Goal: Task Accomplishment & Management: Complete application form

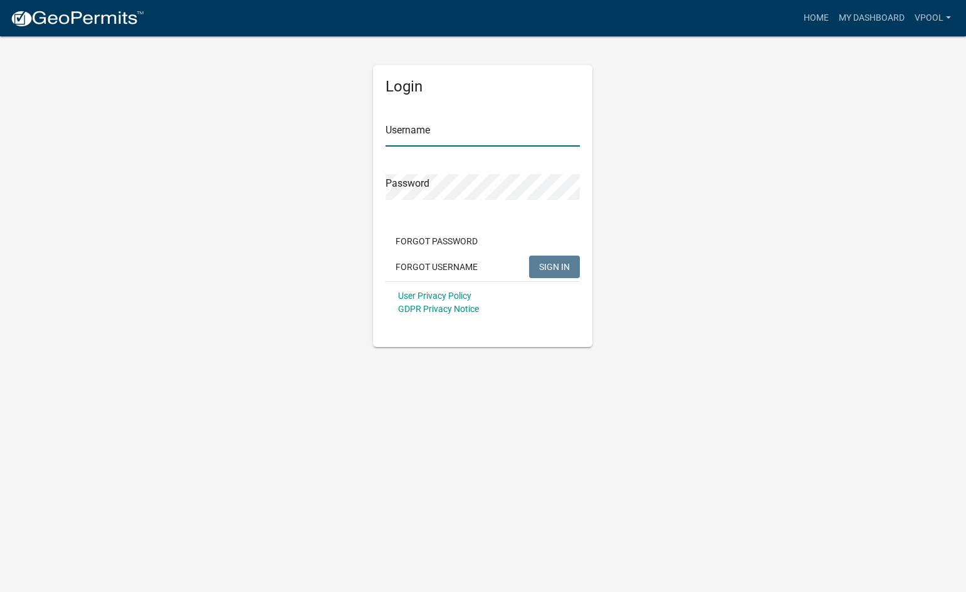
type input "Vpool"
click at [556, 265] on span "SIGN IN" at bounding box center [554, 266] width 31 height 10
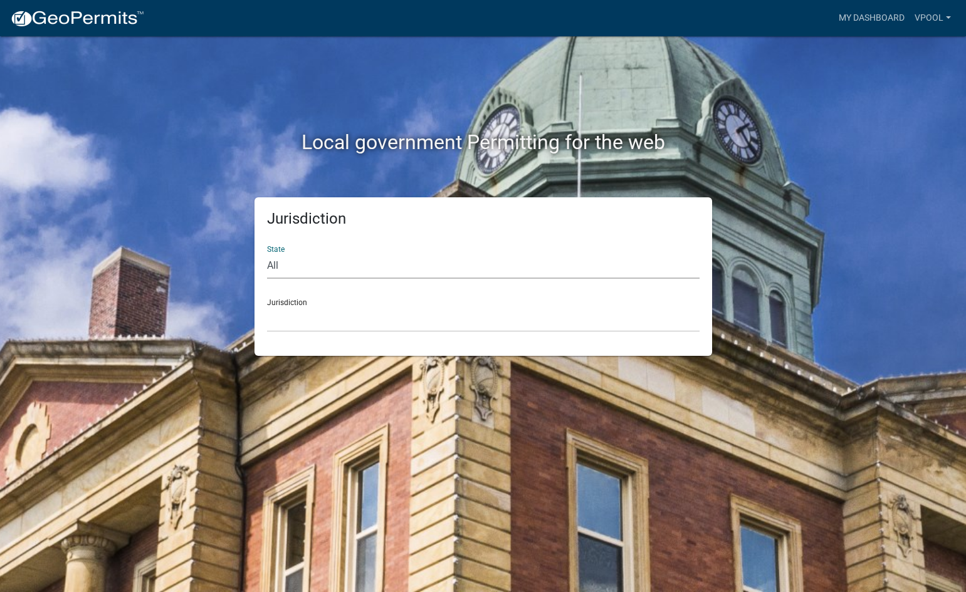
click at [307, 268] on select "All [US_STATE] [US_STATE] [US_STATE] [US_STATE] [US_STATE] [US_STATE] [US_STATE…" at bounding box center [483, 266] width 433 height 26
select select "[US_STATE]"
click at [267, 253] on select "All [US_STATE] [US_STATE] [US_STATE] [US_STATE] [US_STATE] [US_STATE] [US_STATE…" at bounding box center [483, 266] width 433 height 26
click at [316, 310] on select "[GEOGRAPHIC_DATA], [US_STATE] [GEOGRAPHIC_DATA], [US_STATE] [GEOGRAPHIC_DATA], …" at bounding box center [483, 320] width 433 height 26
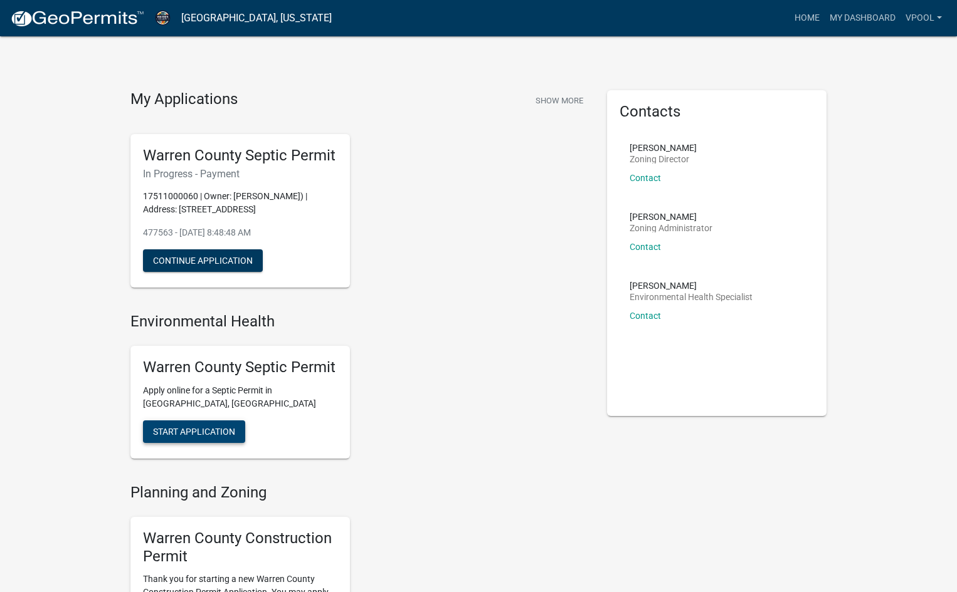
click at [180, 431] on span "Start Application" at bounding box center [194, 432] width 82 height 10
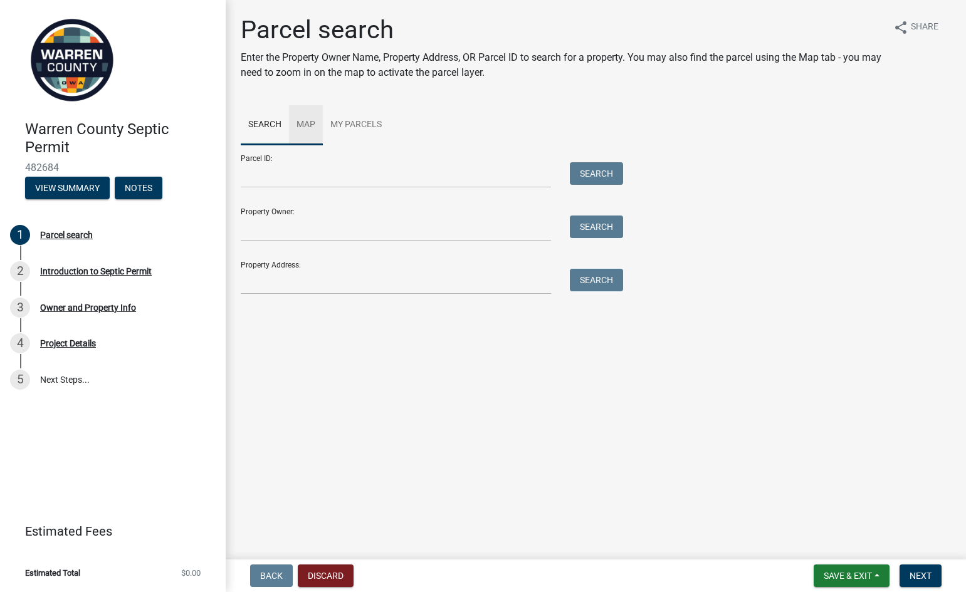
click at [308, 124] on link "Map" at bounding box center [306, 125] width 34 height 40
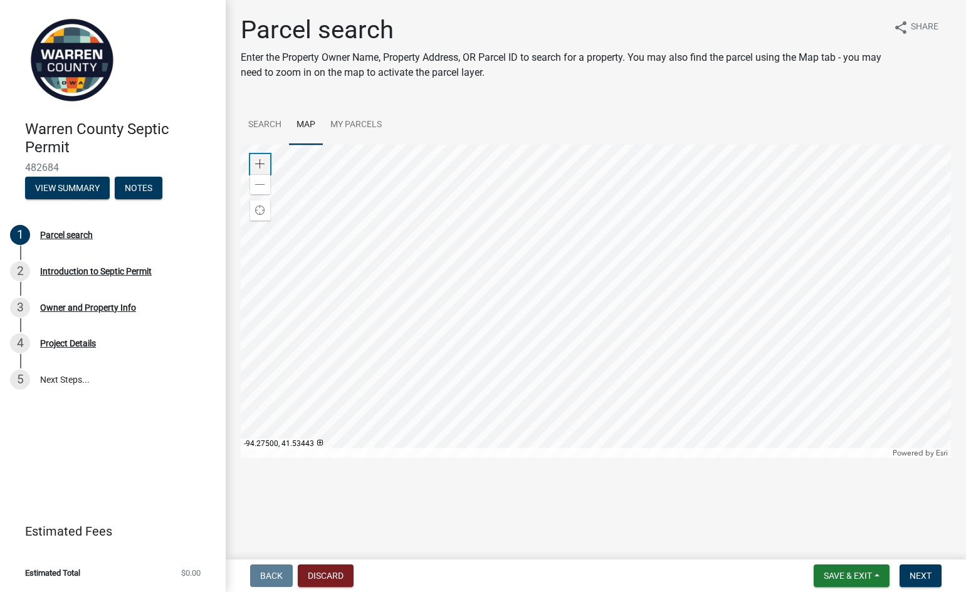
click at [259, 162] on span at bounding box center [260, 164] width 10 height 10
click at [526, 251] on div at bounding box center [596, 301] width 710 height 313
click at [562, 289] on div at bounding box center [596, 301] width 710 height 313
click at [256, 164] on span at bounding box center [260, 164] width 10 height 10
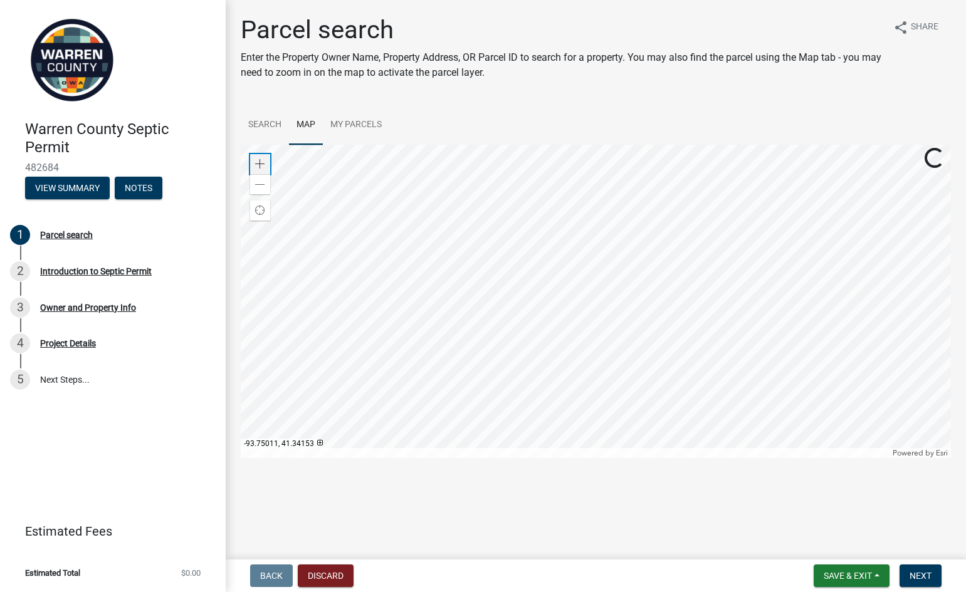
click at [256, 163] on span at bounding box center [260, 164] width 10 height 10
click at [539, 356] on div at bounding box center [596, 301] width 710 height 313
click at [258, 161] on span at bounding box center [260, 164] width 10 height 10
click at [456, 372] on div at bounding box center [596, 301] width 710 height 313
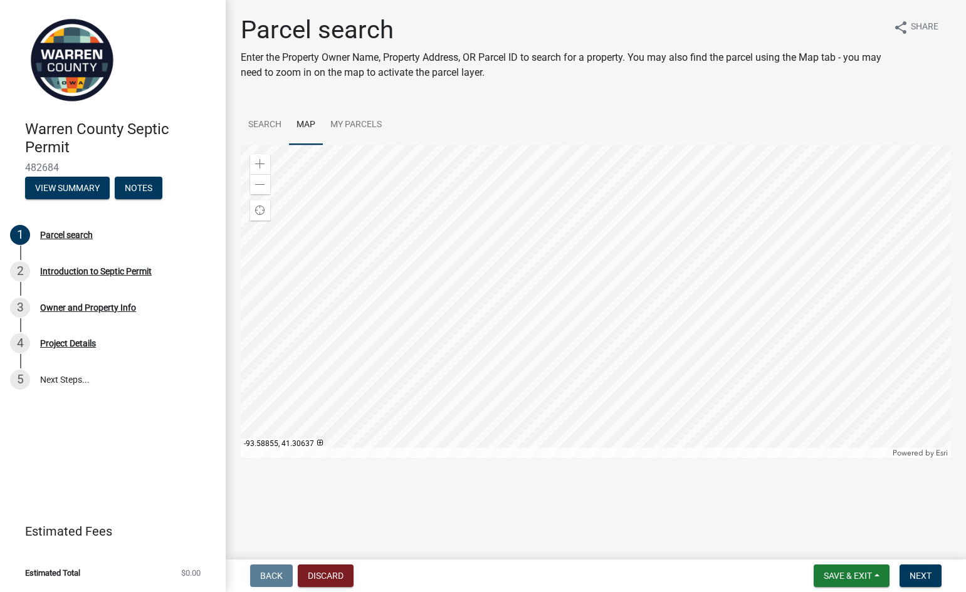
click at [491, 279] on div at bounding box center [596, 301] width 710 height 313
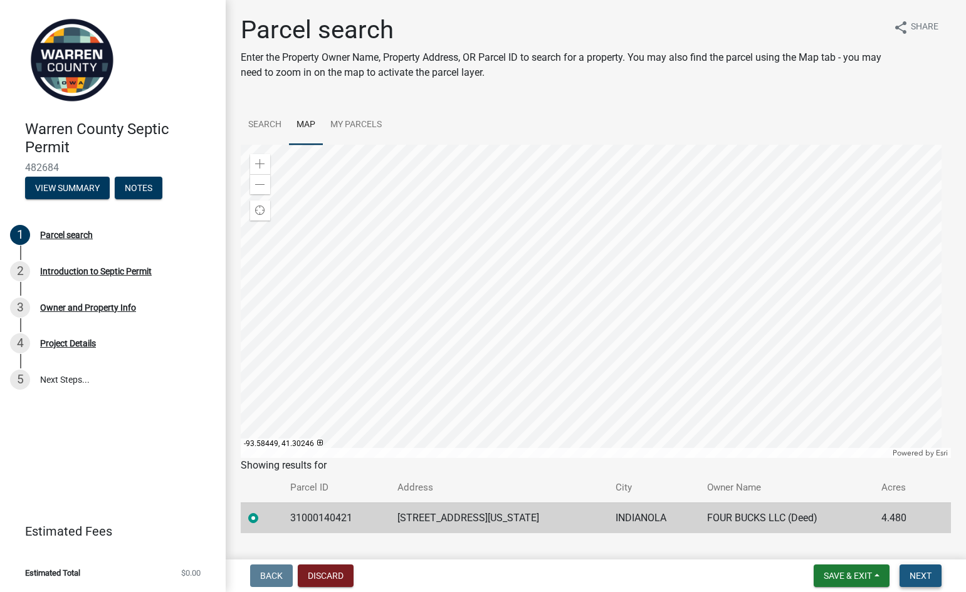
click at [928, 575] on span "Next" at bounding box center [921, 576] width 22 height 10
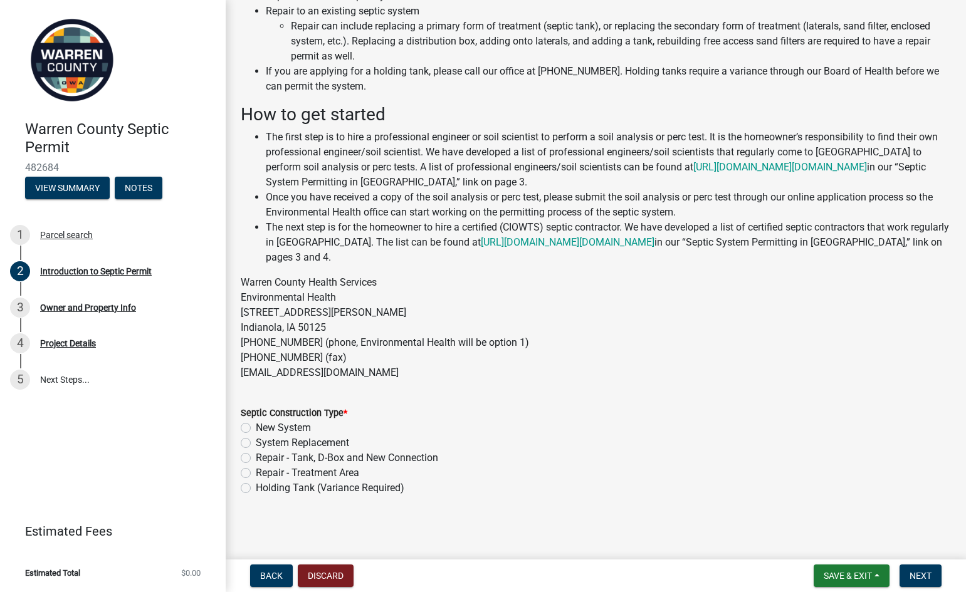
scroll to position [124, 0]
click at [256, 443] on label "System Replacement" at bounding box center [302, 441] width 93 height 15
click at [256, 443] on input "System Replacement" at bounding box center [260, 438] width 8 height 8
radio input "true"
click at [920, 576] on span "Next" at bounding box center [921, 576] width 22 height 10
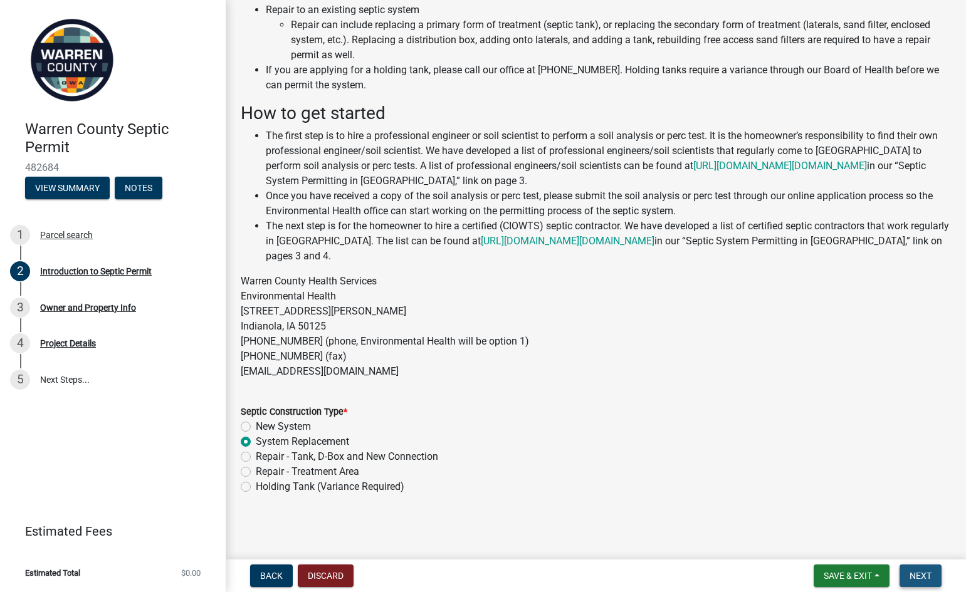
scroll to position [0, 0]
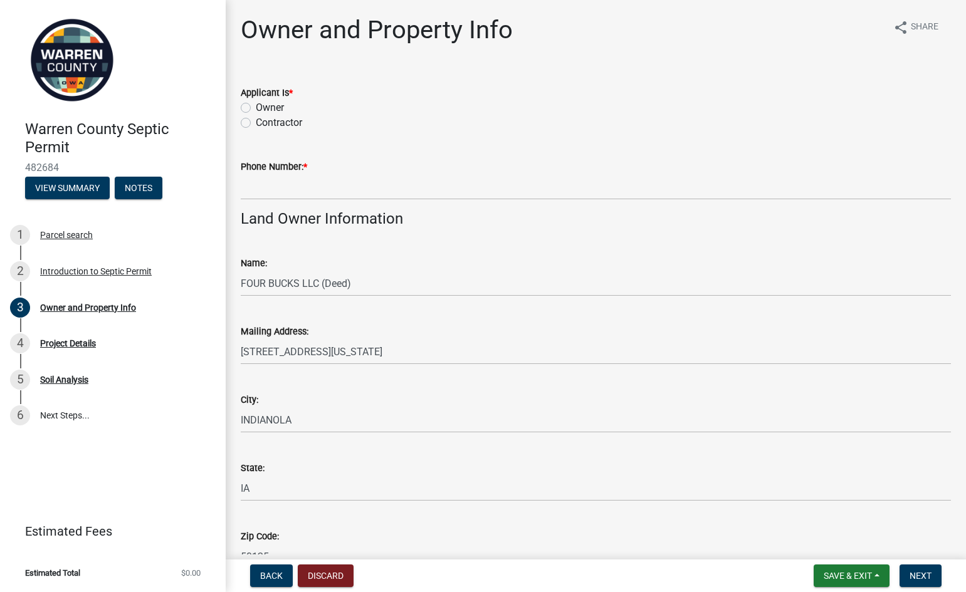
click at [256, 122] on label "Contractor" at bounding box center [279, 122] width 46 height 15
click at [256, 122] on input "Contractor" at bounding box center [260, 119] width 8 height 8
radio input "true"
click at [261, 189] on input "Phone Number: *" at bounding box center [596, 187] width 710 height 26
type input "5156891653"
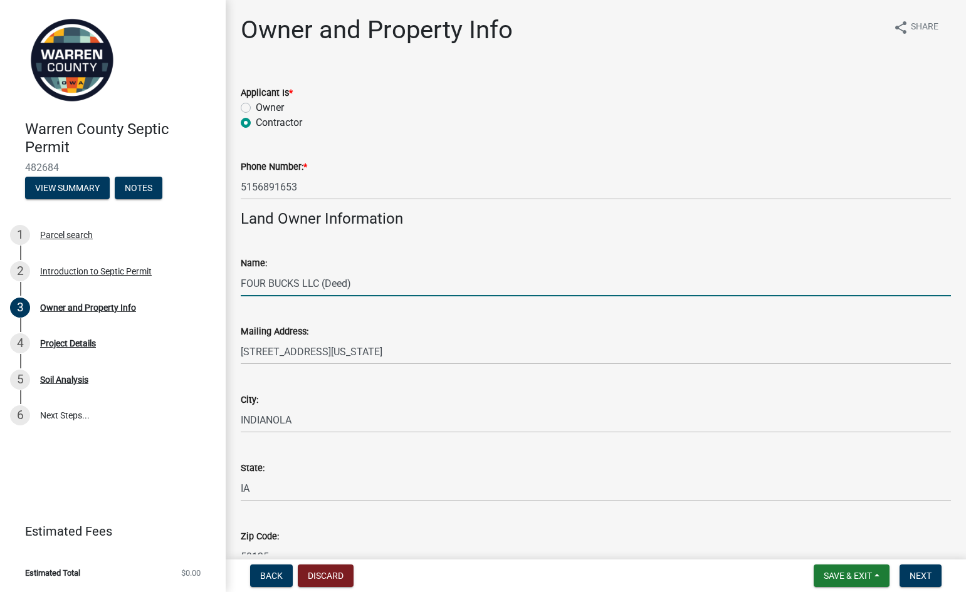
click at [379, 281] on input "FOUR BUCKS LLC (Deed)" at bounding box center [596, 284] width 710 height 26
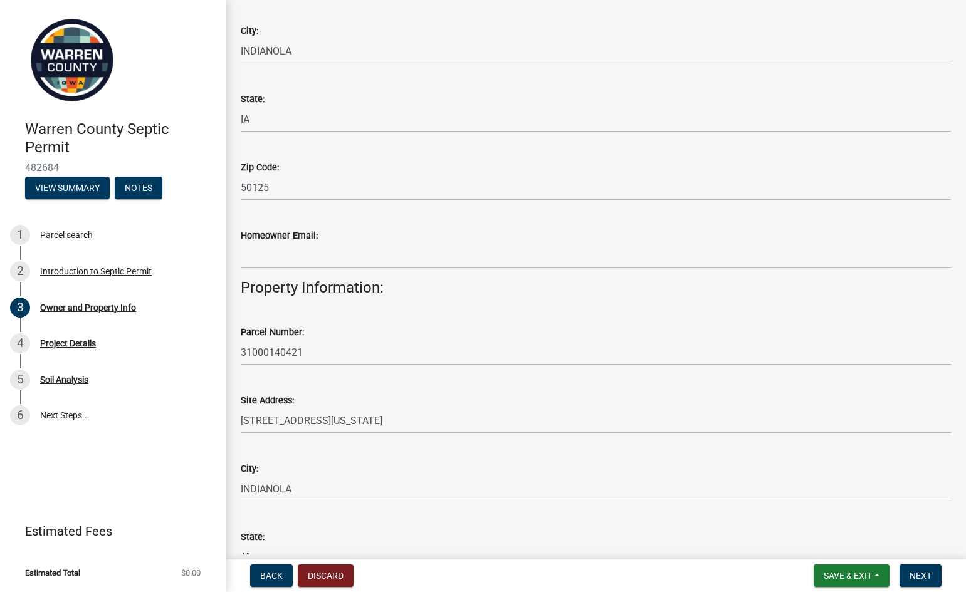
scroll to position [307, 0]
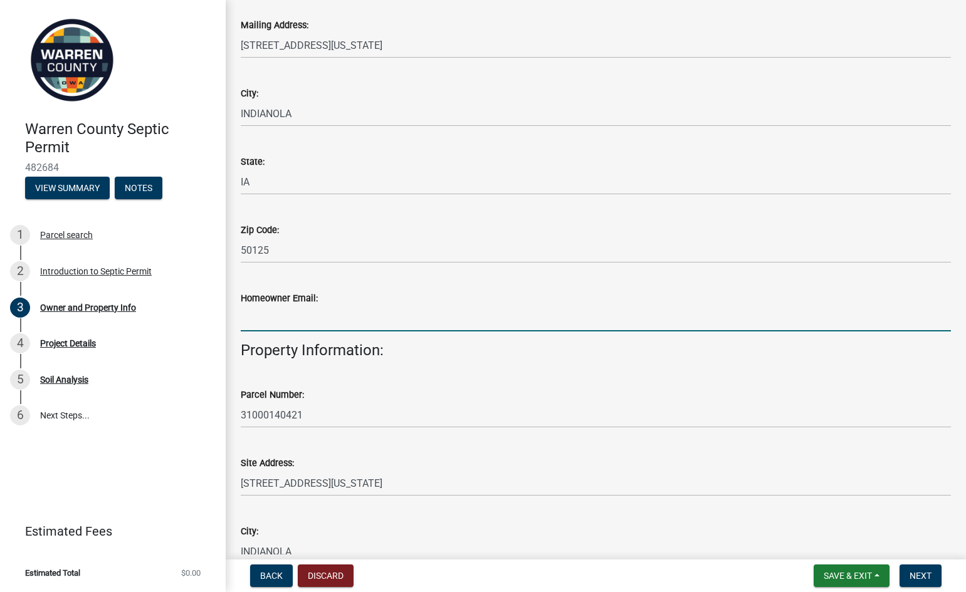
click at [253, 320] on input "Homeowner Email:" at bounding box center [596, 319] width 710 height 26
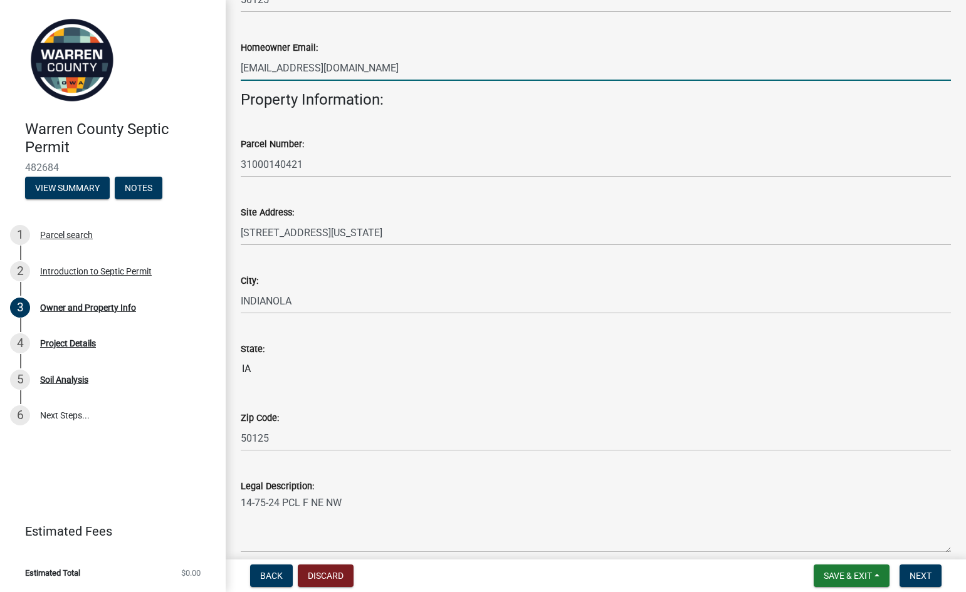
scroll to position [683, 0]
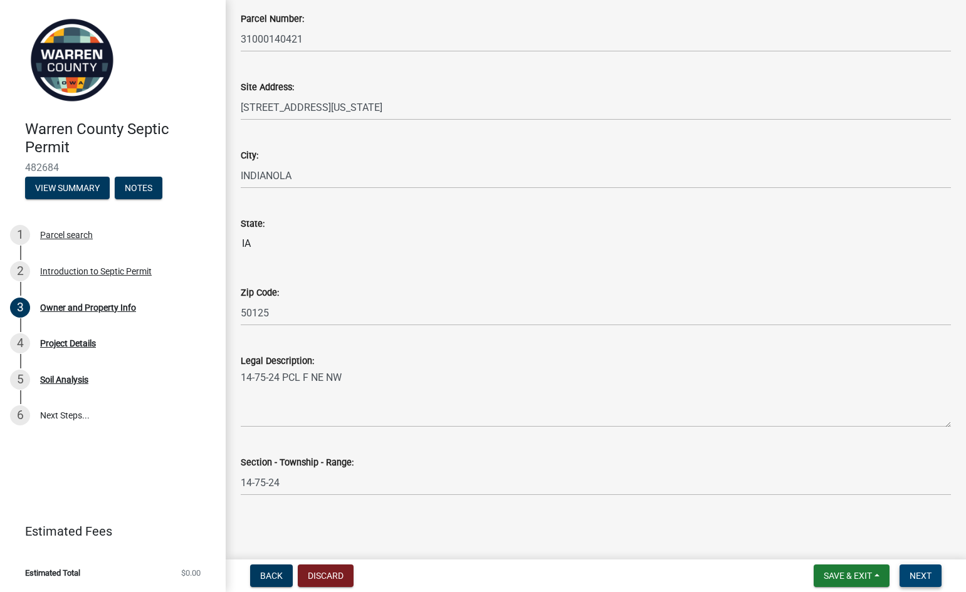
type input "[EMAIL_ADDRESS][DOMAIN_NAME]"
click at [926, 574] on span "Next" at bounding box center [921, 576] width 22 height 10
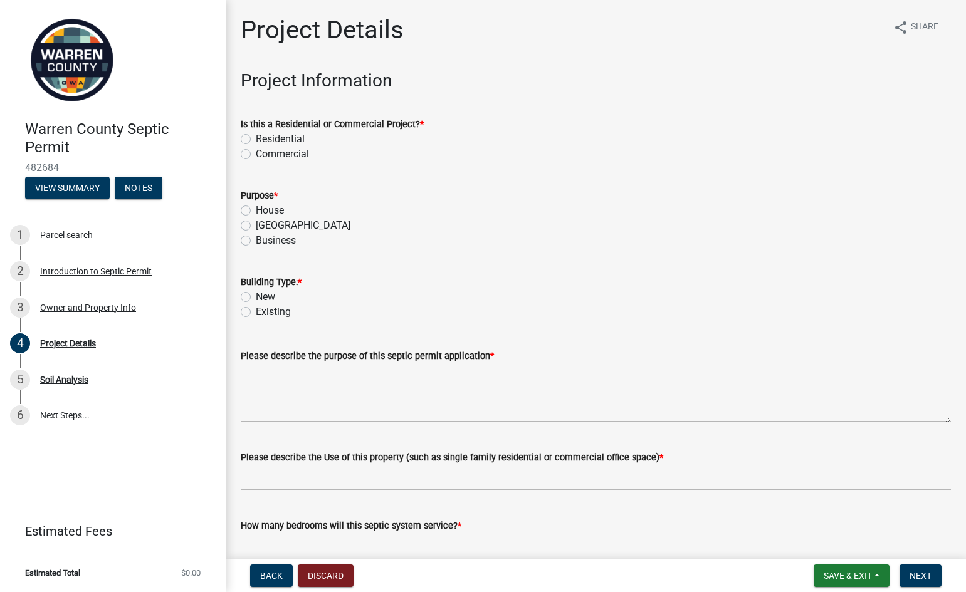
click at [256, 139] on label "Residential" at bounding box center [280, 139] width 49 height 15
click at [256, 139] on input "Residential" at bounding box center [260, 136] width 8 height 8
radio input "true"
click at [256, 213] on label "House" at bounding box center [270, 210] width 28 height 15
click at [256, 211] on input "House" at bounding box center [260, 207] width 8 height 8
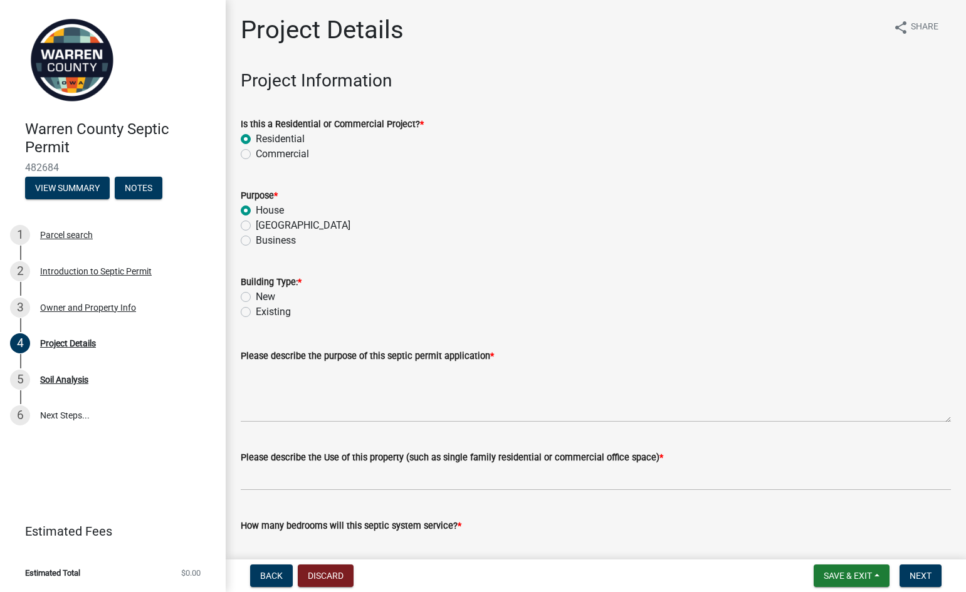
radio input "true"
click at [256, 312] on label "Existing" at bounding box center [273, 312] width 35 height 15
click at [256, 312] on input "Existing" at bounding box center [260, 309] width 8 height 8
radio input "true"
click at [283, 401] on textarea "Please describe the purpose of this septic permit application *" at bounding box center [596, 393] width 710 height 59
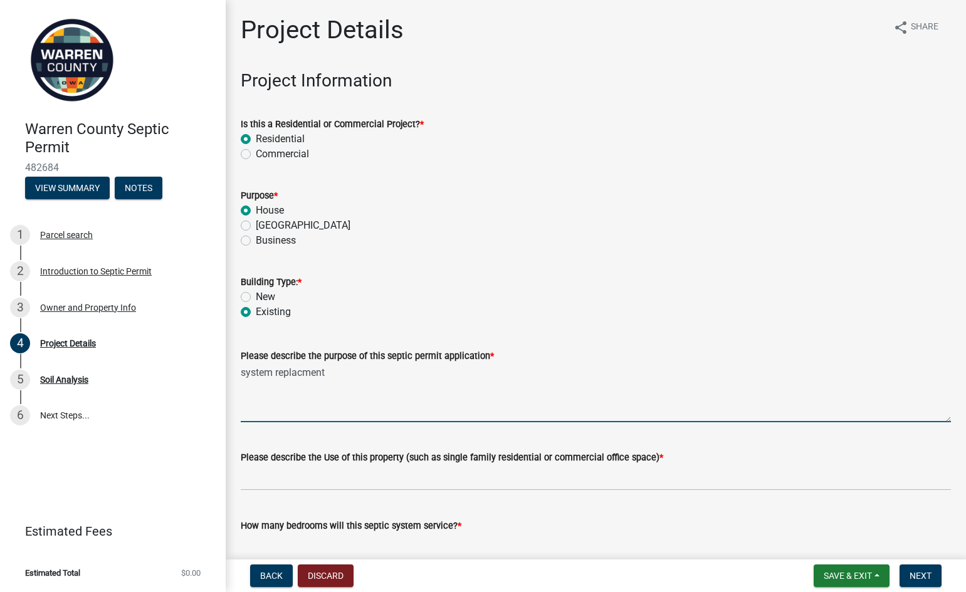
type textarea "system replacment"
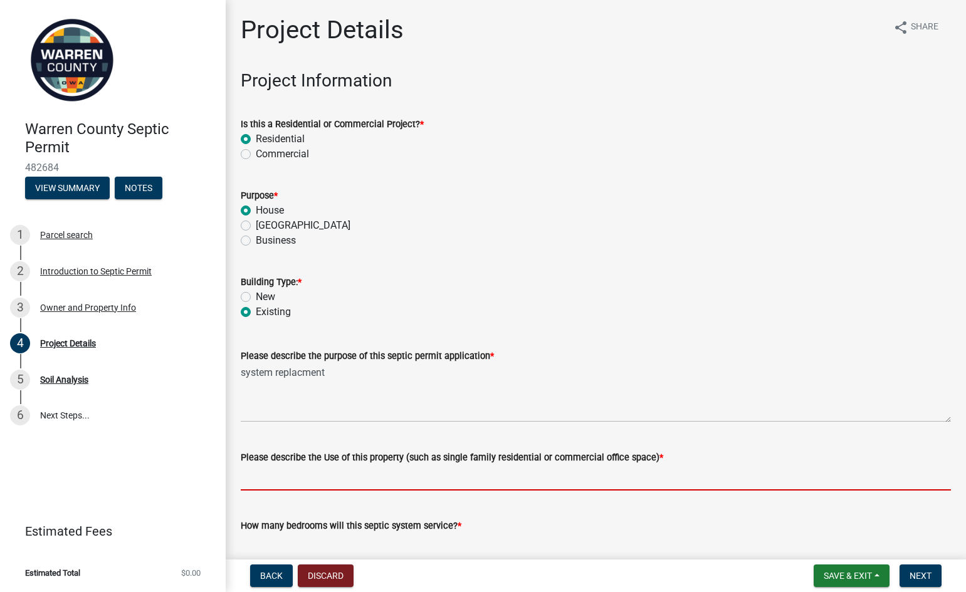
click at [298, 470] on input "Please describe the Use of this property (such as single family residential or …" at bounding box center [596, 478] width 710 height 26
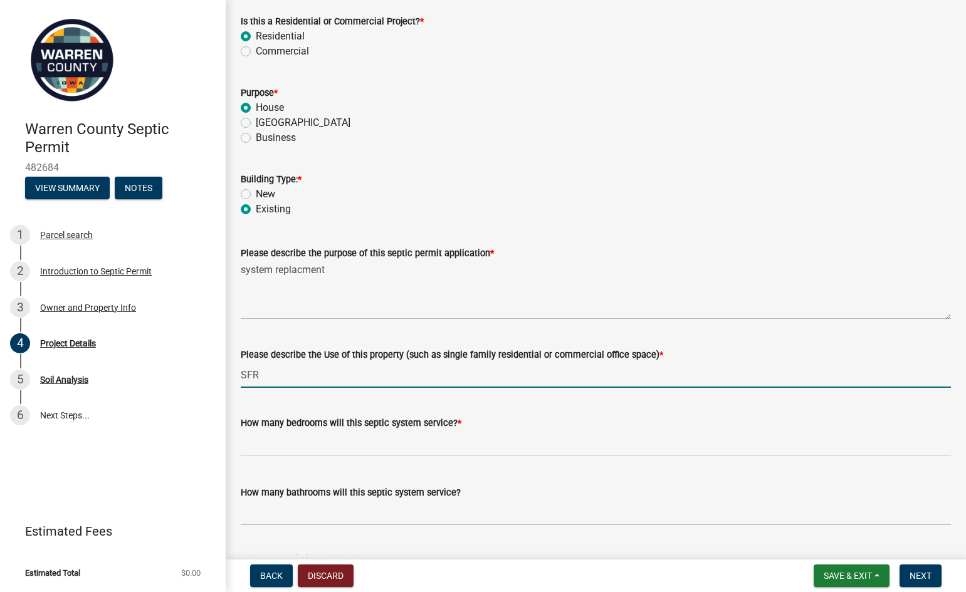
scroll to position [125, 0]
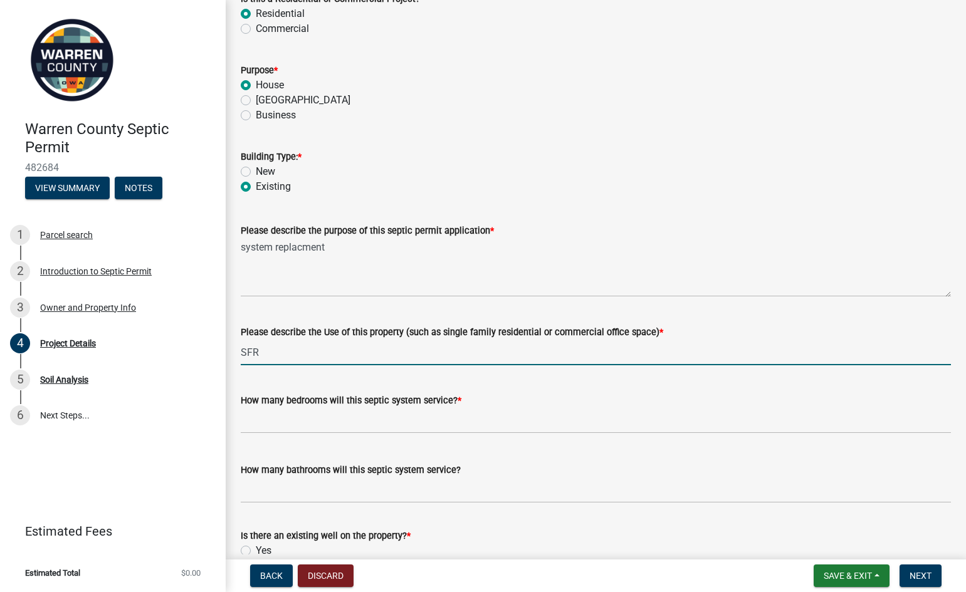
type input "SFR"
click at [264, 423] on input "text" at bounding box center [596, 421] width 710 height 26
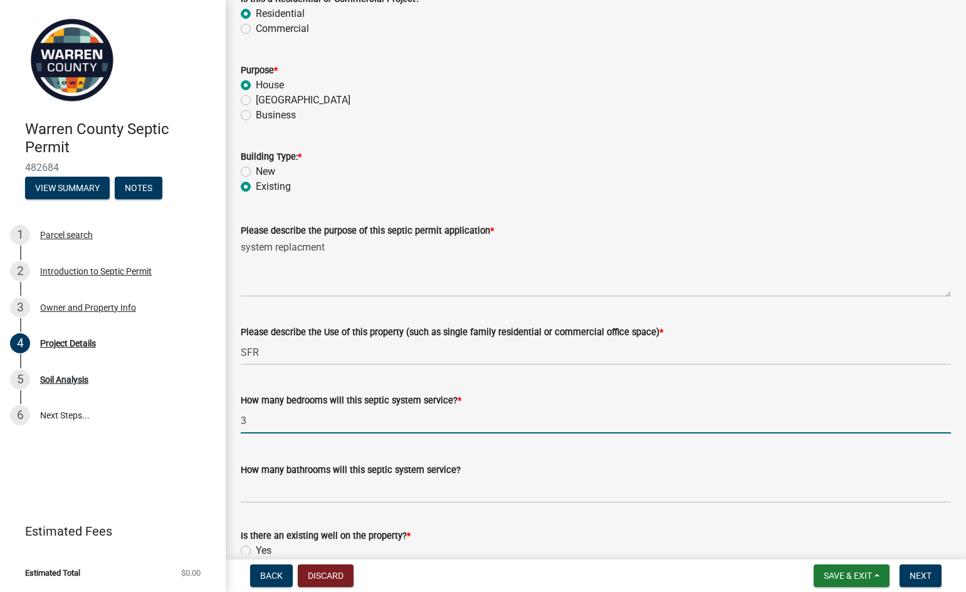
type input "3"
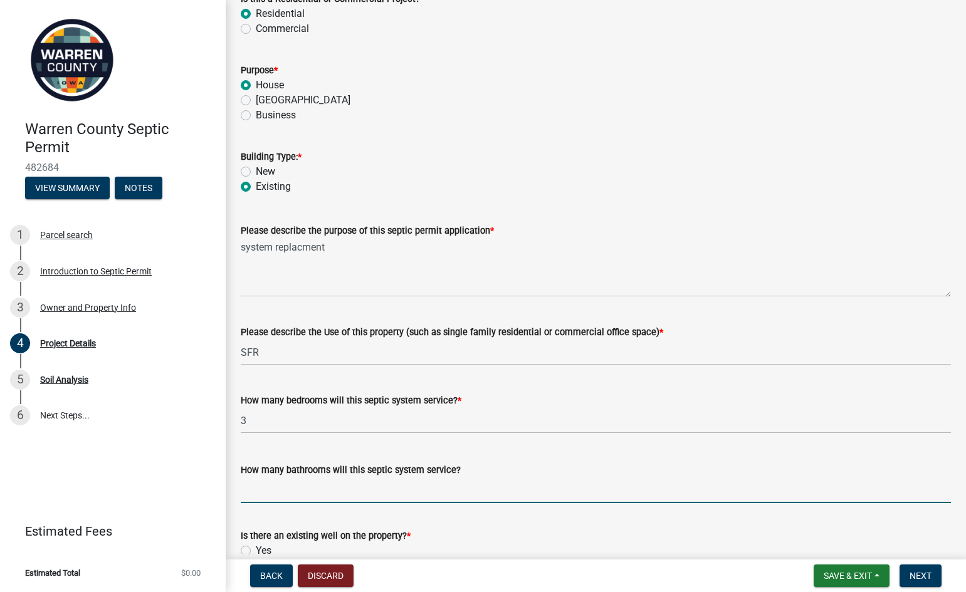
click at [297, 490] on input "How many bathrooms will this septic system service?" at bounding box center [596, 491] width 710 height 26
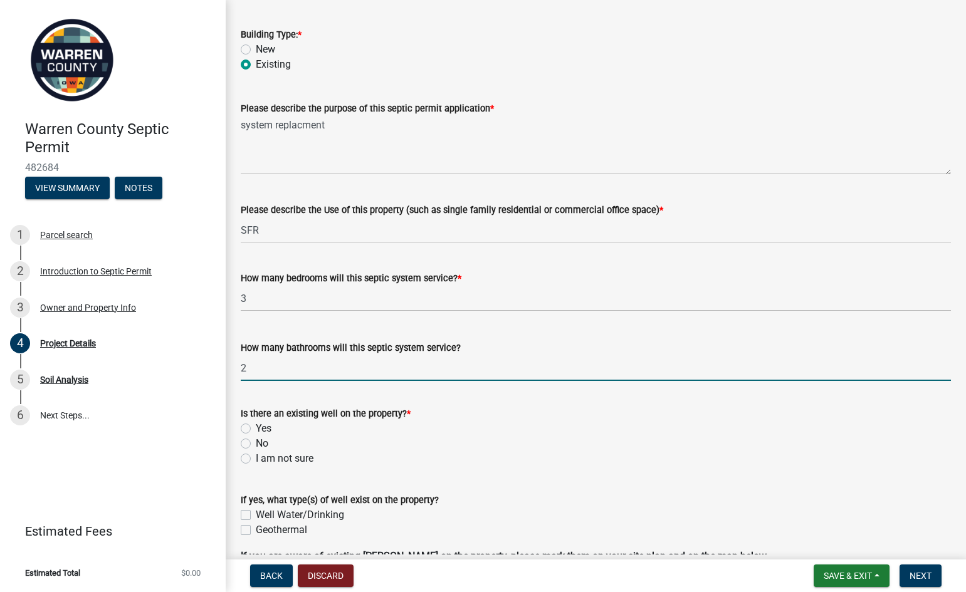
scroll to position [251, 0]
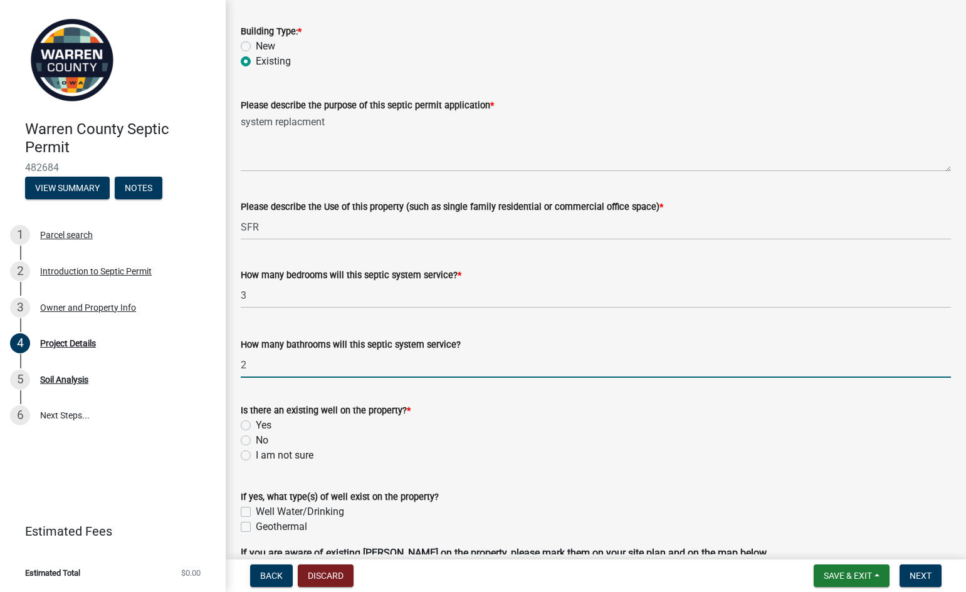
type input "2"
click at [256, 439] on label "No" at bounding box center [262, 440] width 13 height 15
click at [256, 439] on input "No" at bounding box center [260, 437] width 8 height 8
radio input "true"
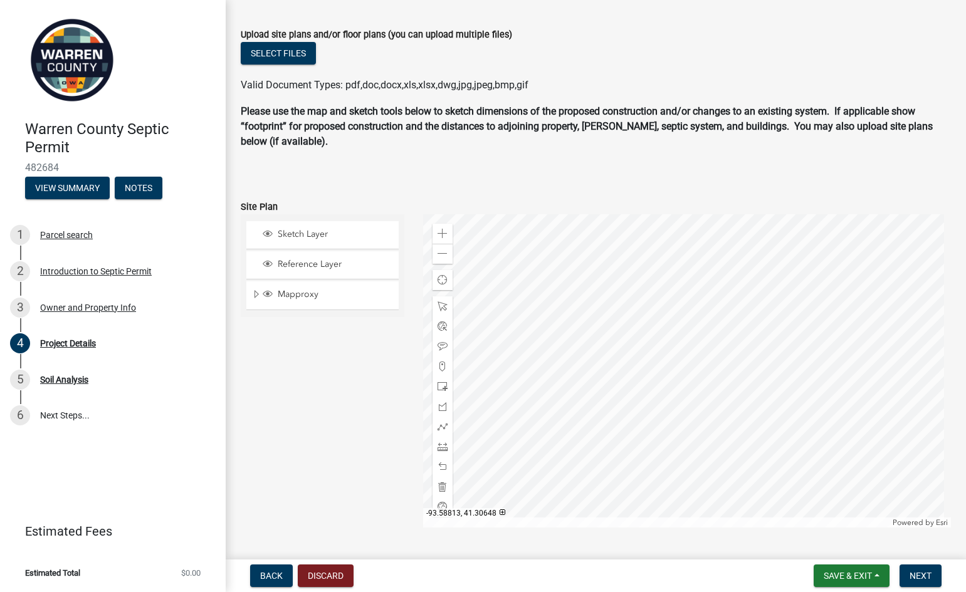
scroll to position [843, 0]
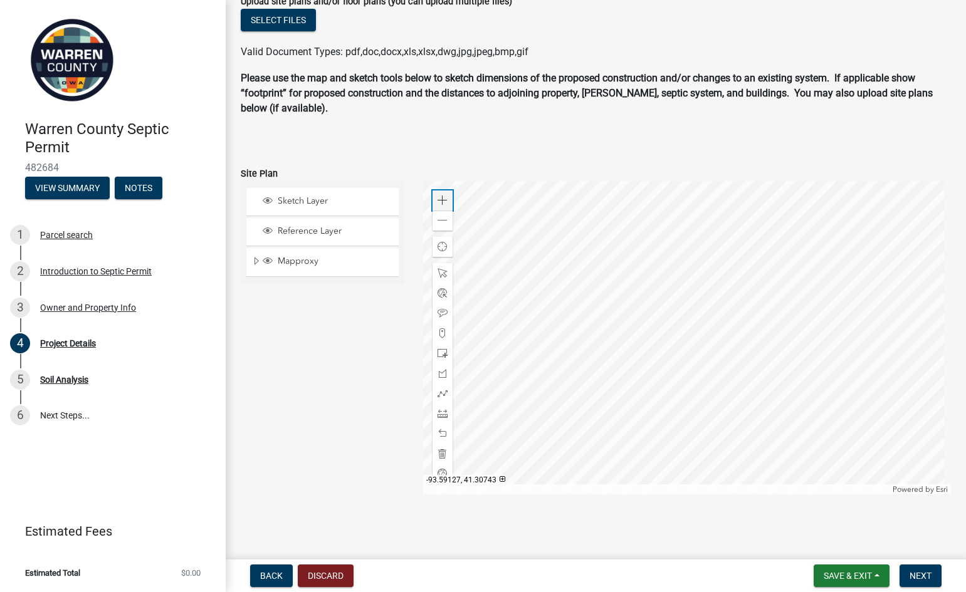
click at [443, 201] on span at bounding box center [443, 201] width 10 height 10
click at [625, 369] on div at bounding box center [687, 337] width 528 height 313
click at [294, 202] on span "Sketch Layer" at bounding box center [335, 201] width 120 height 11
click at [294, 204] on span "Sketch Layer" at bounding box center [335, 201] width 120 height 11
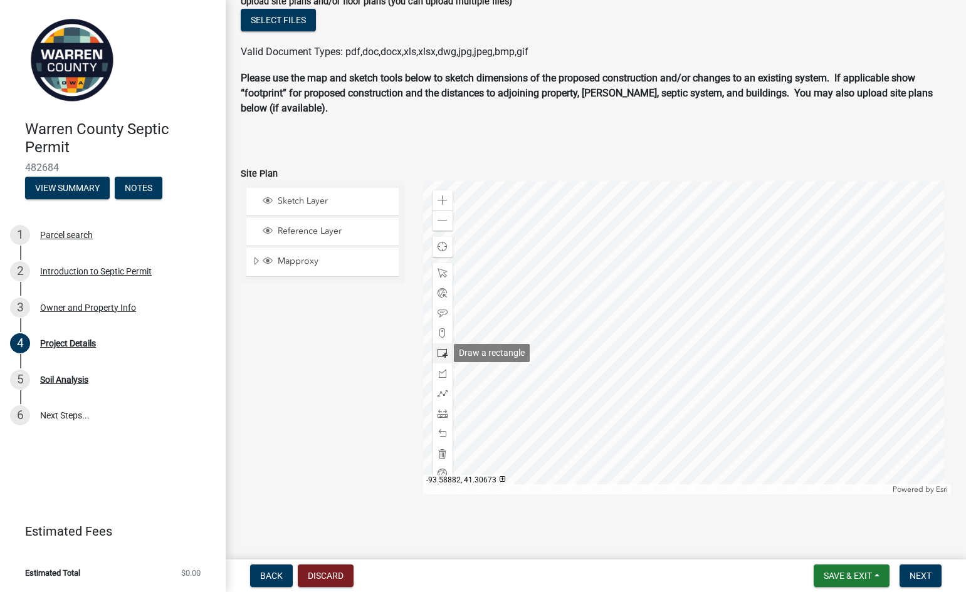
click at [439, 355] on span at bounding box center [443, 354] width 10 height 10
click at [725, 327] on div at bounding box center [687, 337] width 528 height 313
click at [443, 312] on span at bounding box center [443, 313] width 10 height 10
click at [733, 323] on div at bounding box center [687, 337] width 528 height 313
click at [441, 355] on span at bounding box center [443, 354] width 10 height 10
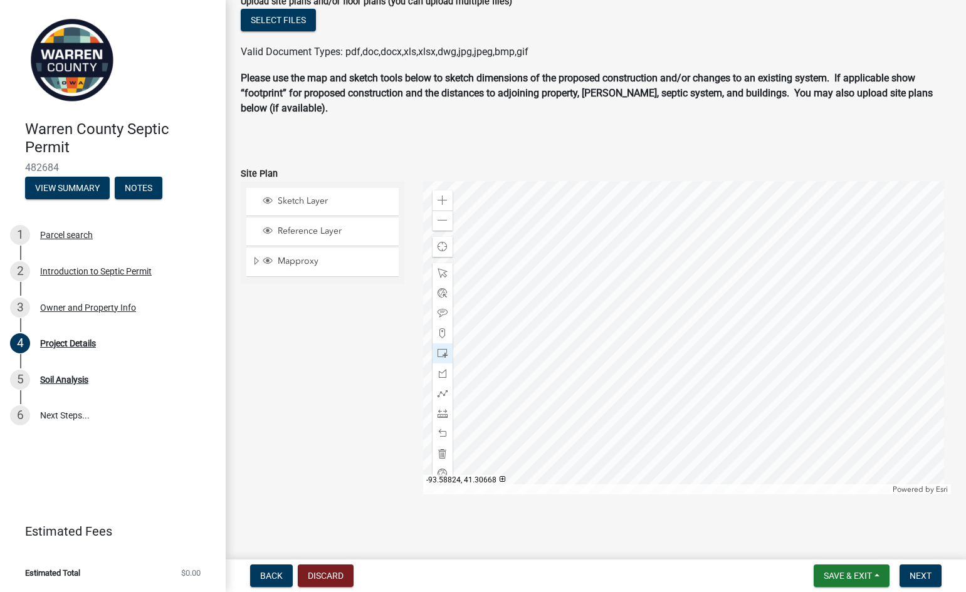
click at [638, 349] on div at bounding box center [687, 337] width 528 height 313
click at [441, 312] on span at bounding box center [443, 313] width 10 height 10
click at [651, 344] on div at bounding box center [687, 337] width 528 height 313
click at [440, 394] on span at bounding box center [443, 394] width 10 height 10
click at [758, 298] on div at bounding box center [687, 337] width 528 height 313
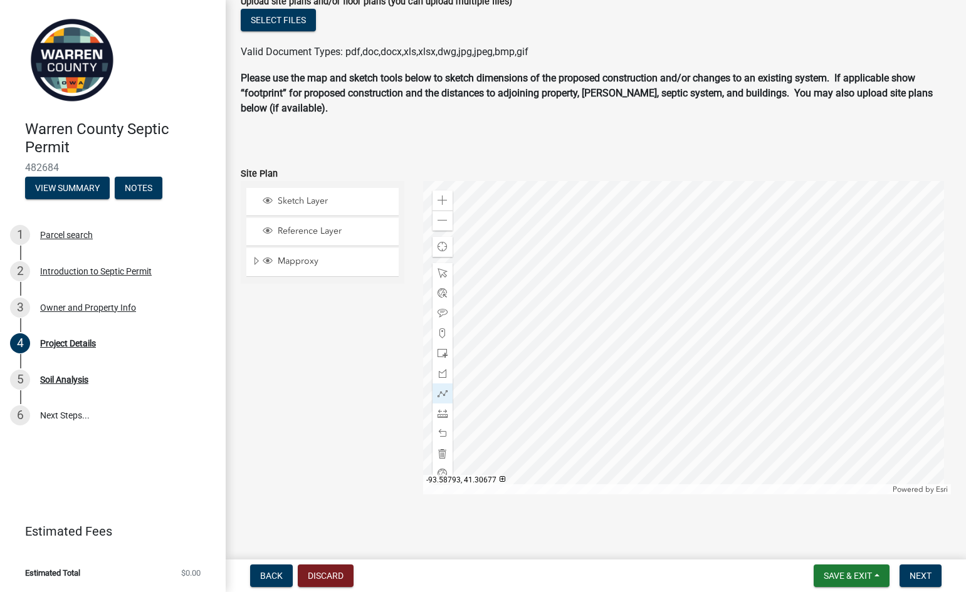
click at [737, 312] on div at bounding box center [687, 337] width 528 height 313
click at [725, 329] on div at bounding box center [687, 337] width 528 height 313
click at [673, 340] on div at bounding box center [687, 337] width 528 height 313
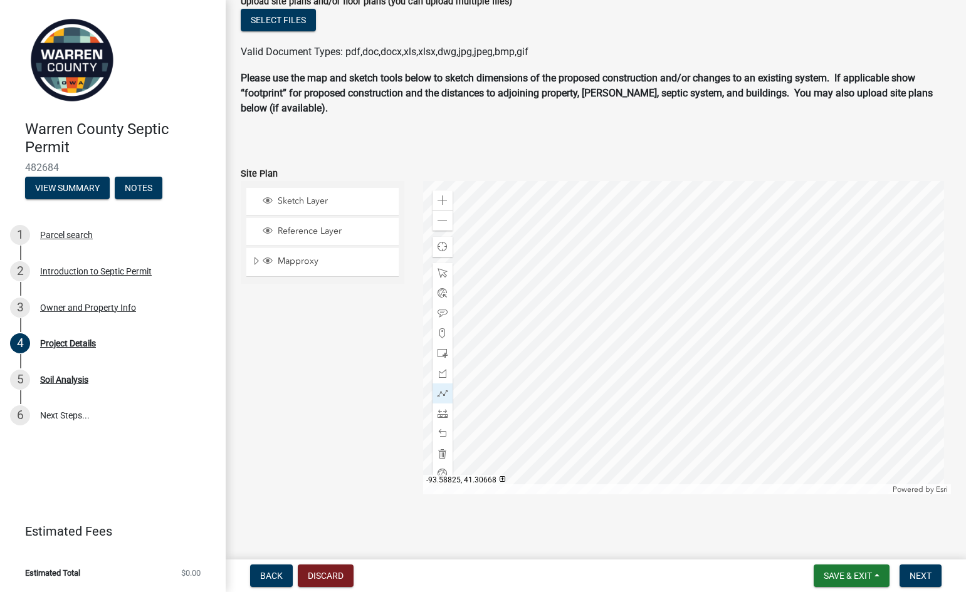
click at [636, 350] on div at bounding box center [687, 337] width 528 height 313
click at [618, 360] on div at bounding box center [687, 337] width 528 height 313
click at [917, 579] on span "Next" at bounding box center [921, 576] width 22 height 10
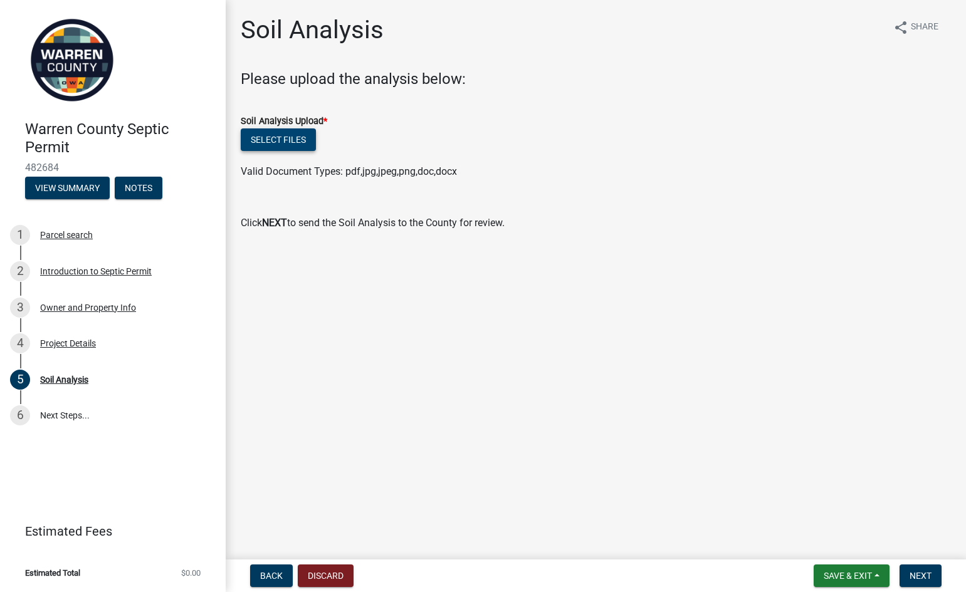
click at [286, 139] on button "Select files" at bounding box center [278, 140] width 75 height 23
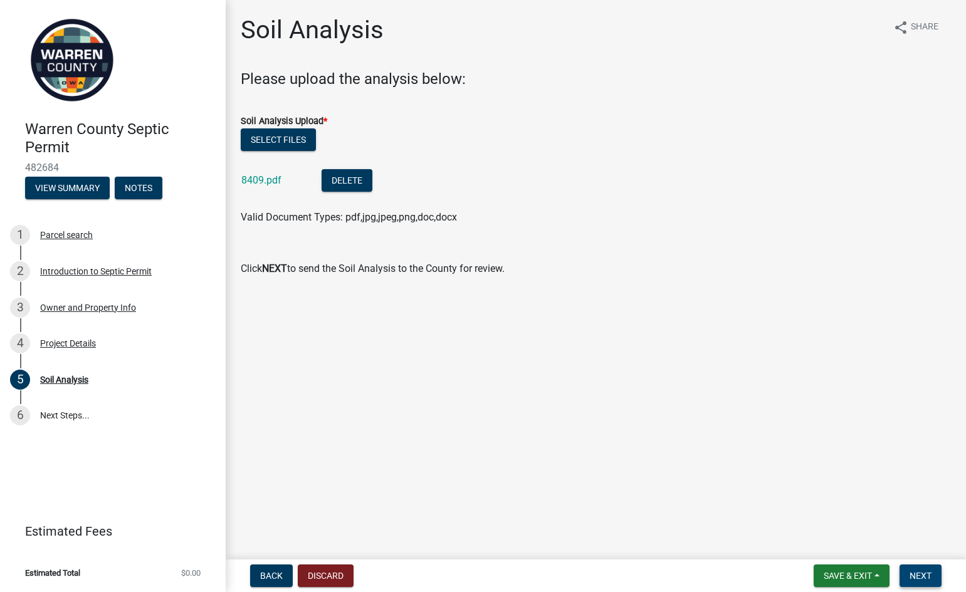
click at [922, 577] on span "Next" at bounding box center [921, 576] width 22 height 10
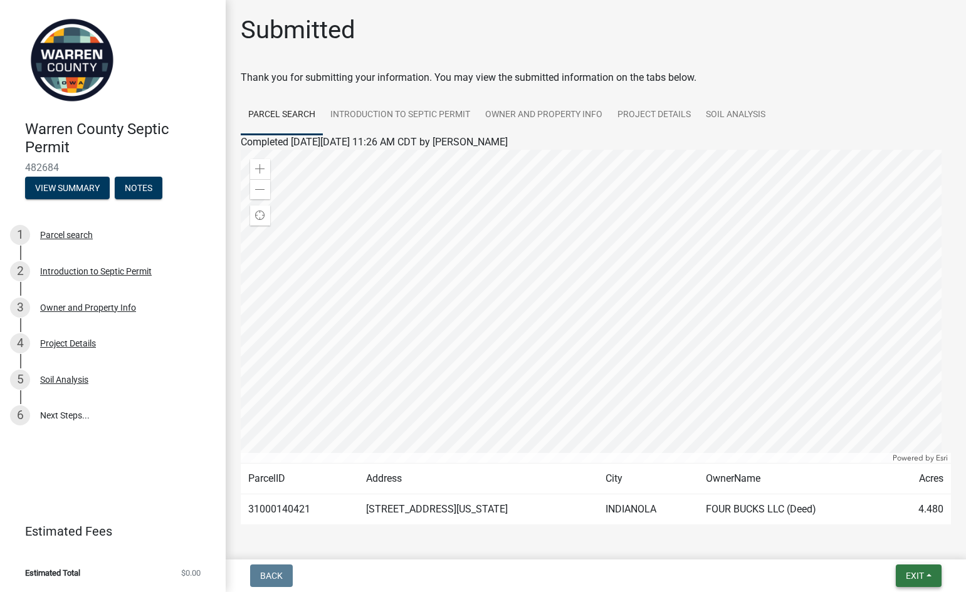
click at [922, 577] on span "Exit" at bounding box center [915, 576] width 18 height 10
click at [890, 544] on button "Save & Exit" at bounding box center [891, 544] width 100 height 30
